Goal: Task Accomplishment & Management: Manage account settings

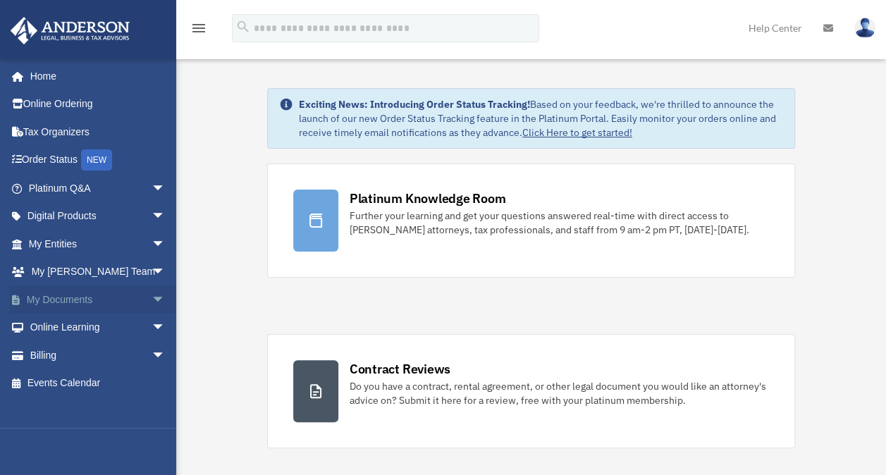
click at [152, 296] on span "arrow_drop_down" at bounding box center [166, 299] width 28 height 29
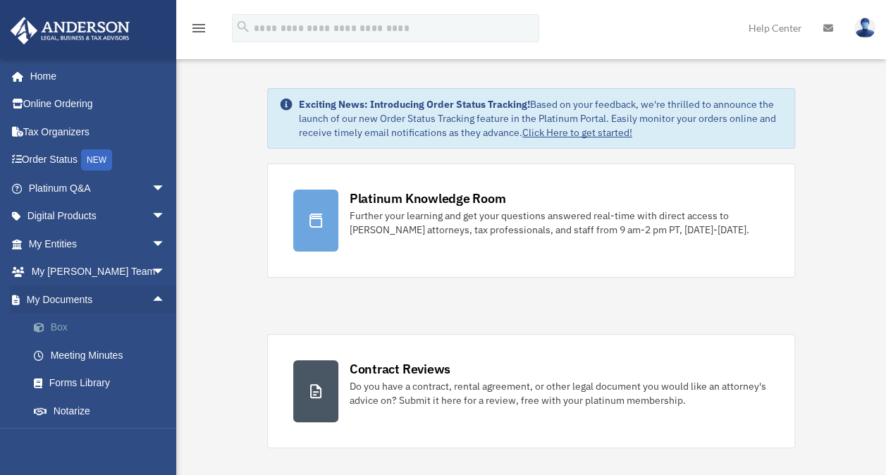
click at [61, 324] on link "Box" at bounding box center [103, 328] width 167 height 28
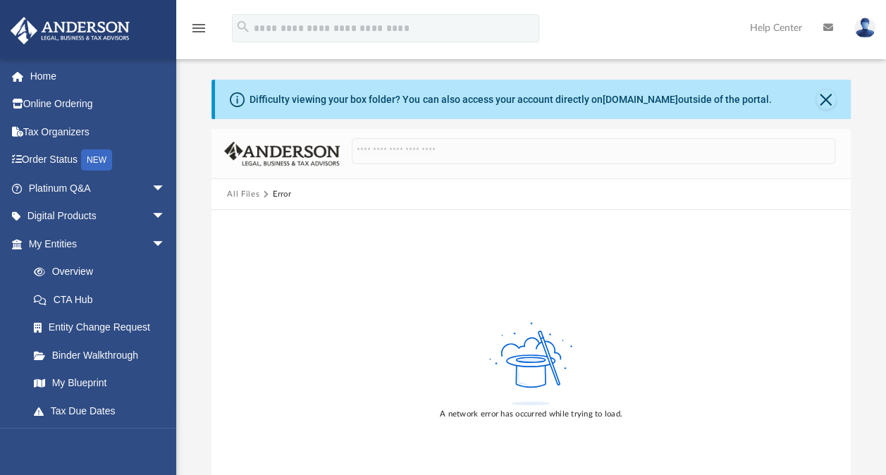
click at [545, 317] on div "A network error has occurred while trying to load." at bounding box center [530, 370] width 638 height 320
click at [92, 383] on link "My Blueprint" at bounding box center [103, 383] width 167 height 28
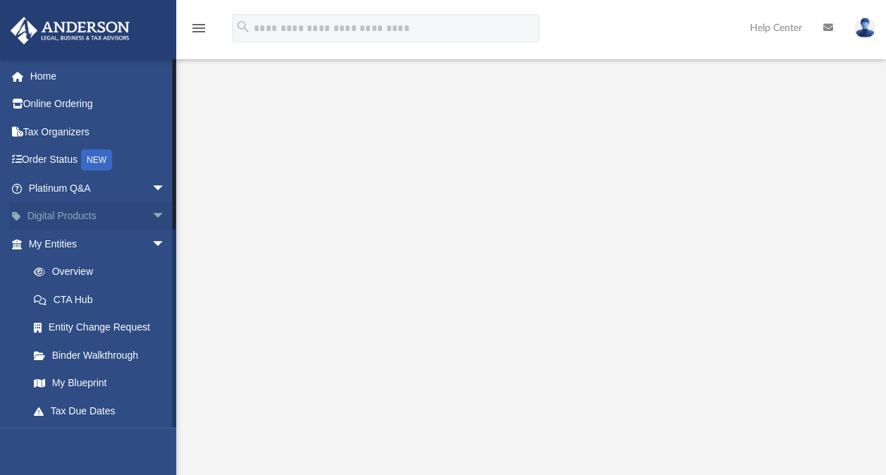
click at [152, 217] on span "arrow_drop_down" at bounding box center [166, 216] width 28 height 29
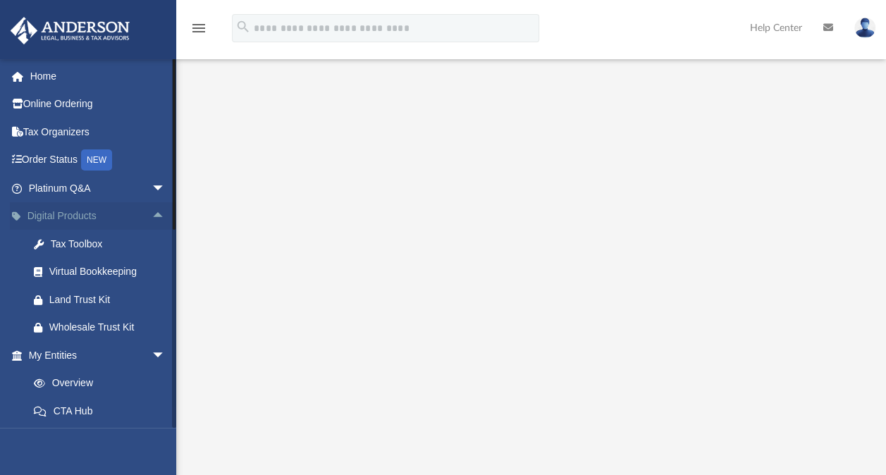
click at [152, 217] on span "arrow_drop_up" at bounding box center [166, 216] width 28 height 29
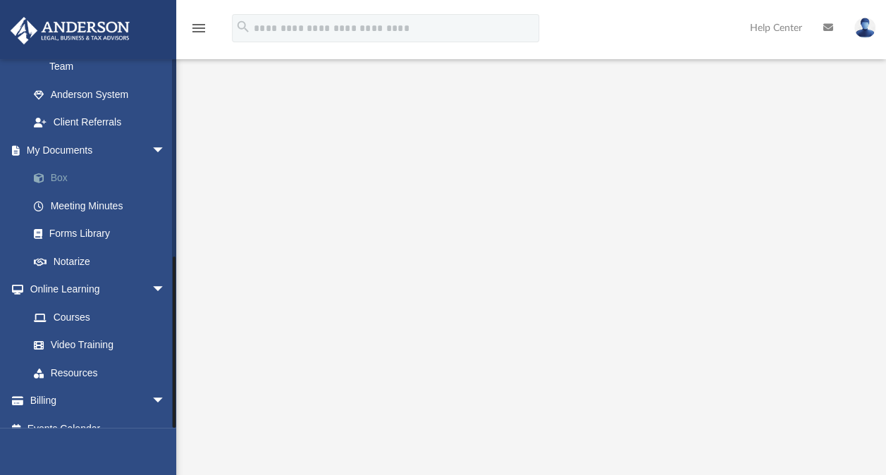
scroll to position [141, 0]
click at [106, 164] on link "Box" at bounding box center [103, 178] width 167 height 28
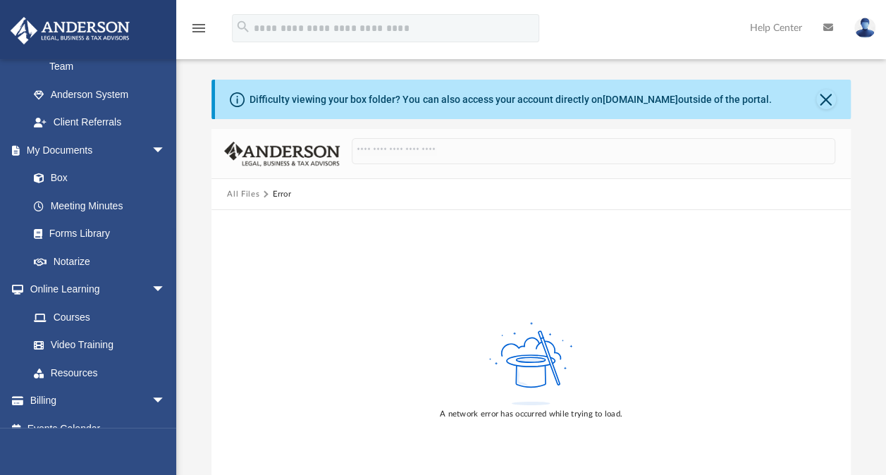
click at [865, 27] on img at bounding box center [864, 28] width 21 height 20
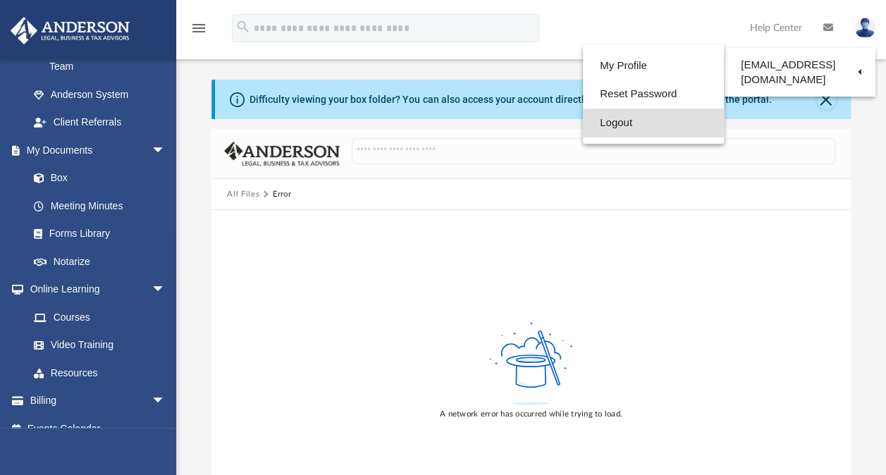
click at [588, 128] on link "Logout" at bounding box center [653, 123] width 141 height 29
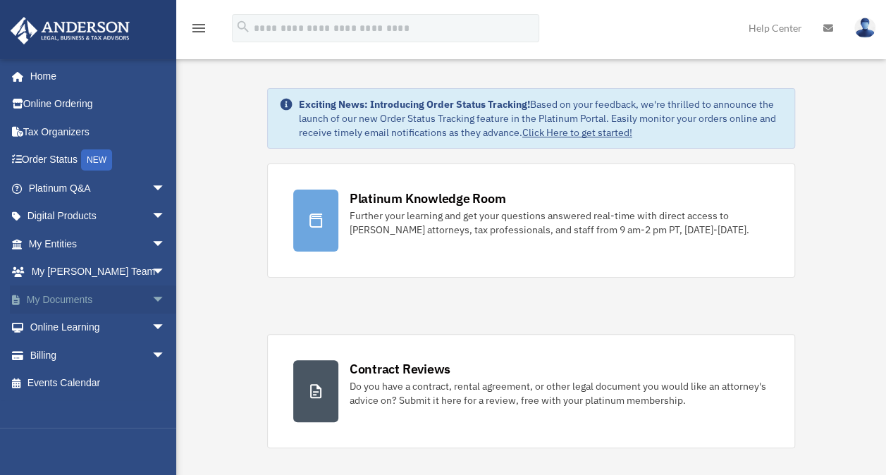
click at [152, 302] on span "arrow_drop_down" at bounding box center [166, 299] width 28 height 29
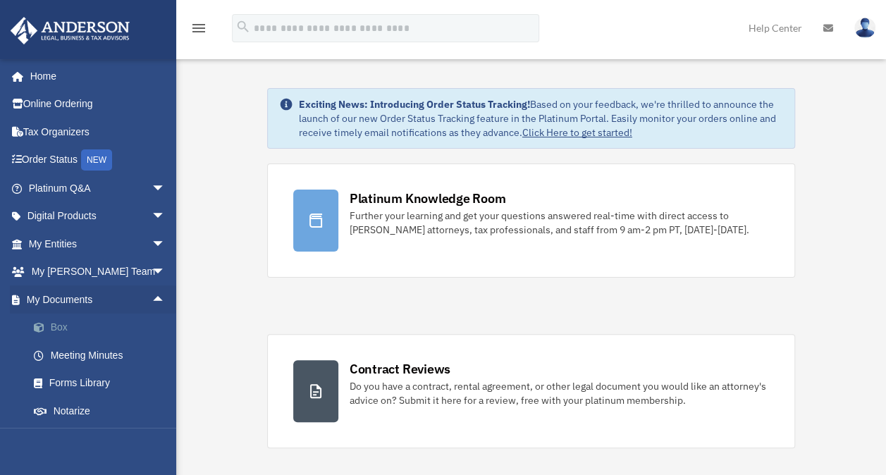
click at [108, 333] on link "Box" at bounding box center [103, 328] width 167 height 28
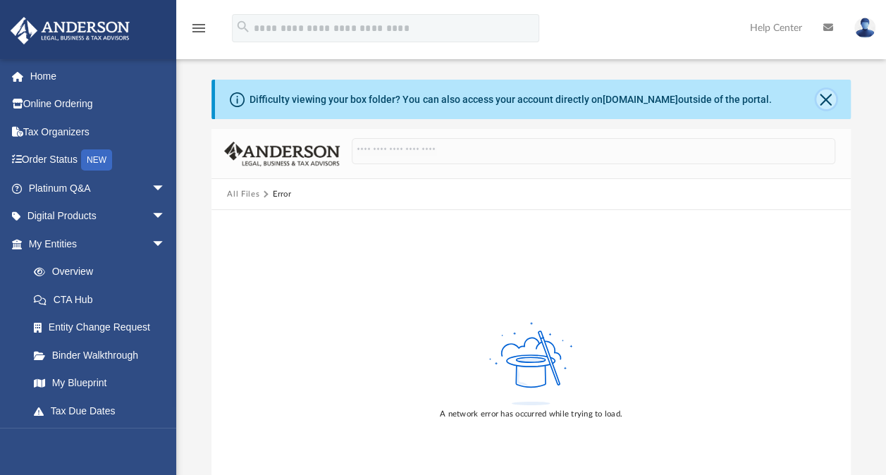
click at [825, 102] on button "Close" at bounding box center [826, 99] width 20 height 20
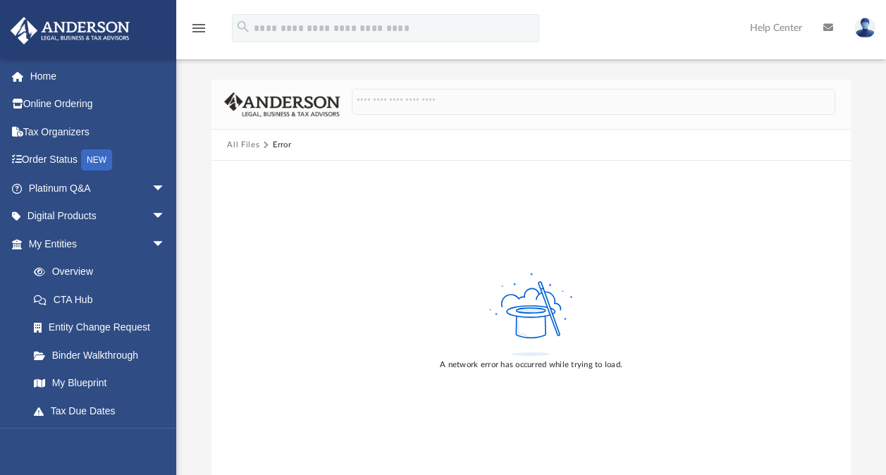
click at [861, 21] on img at bounding box center [864, 28] width 21 height 20
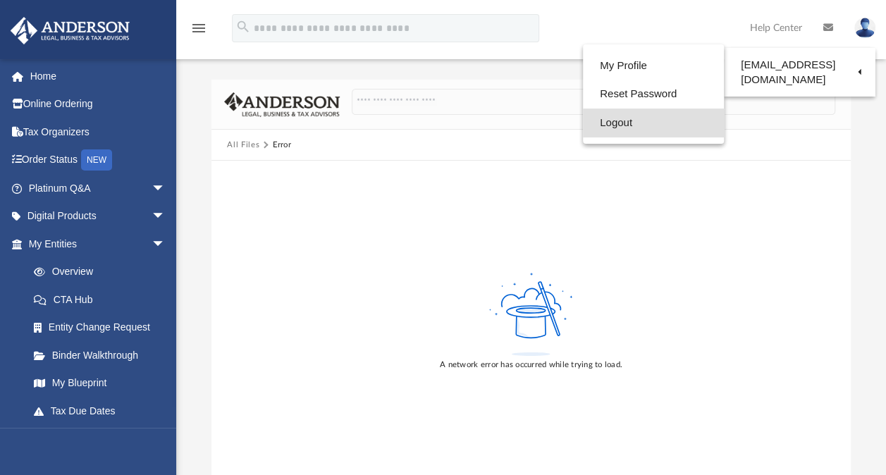
click at [605, 124] on link "Logout" at bounding box center [653, 123] width 141 height 29
